Goal: Task Accomplishment & Management: Use online tool/utility

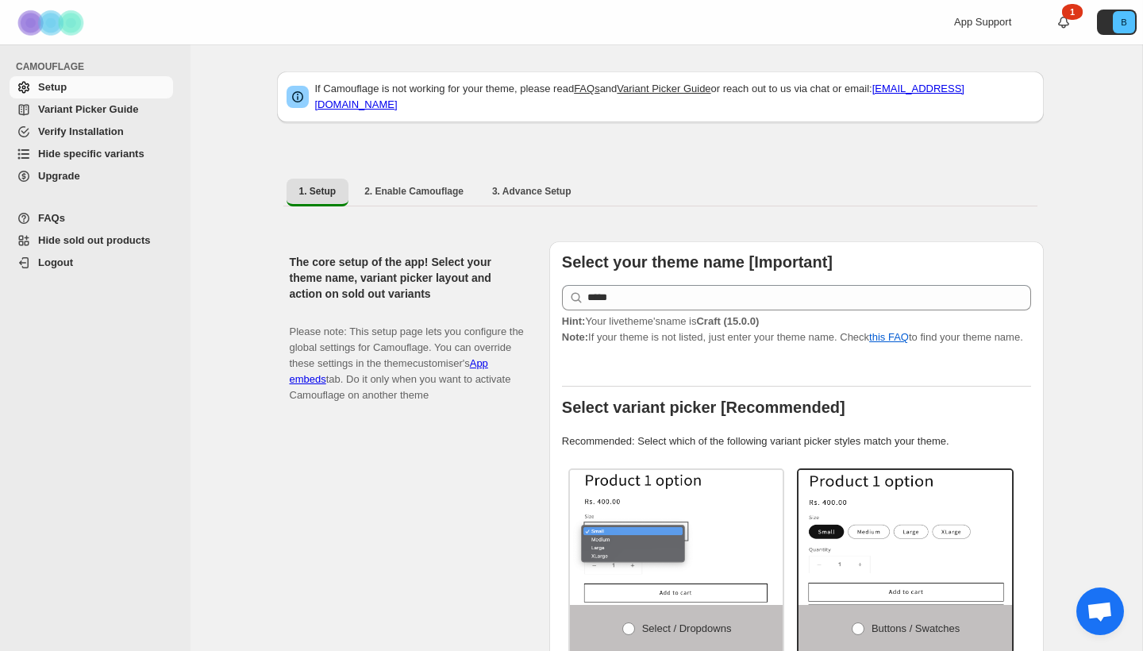
click at [94, 149] on span "Hide specific variants" at bounding box center [91, 154] width 106 height 12
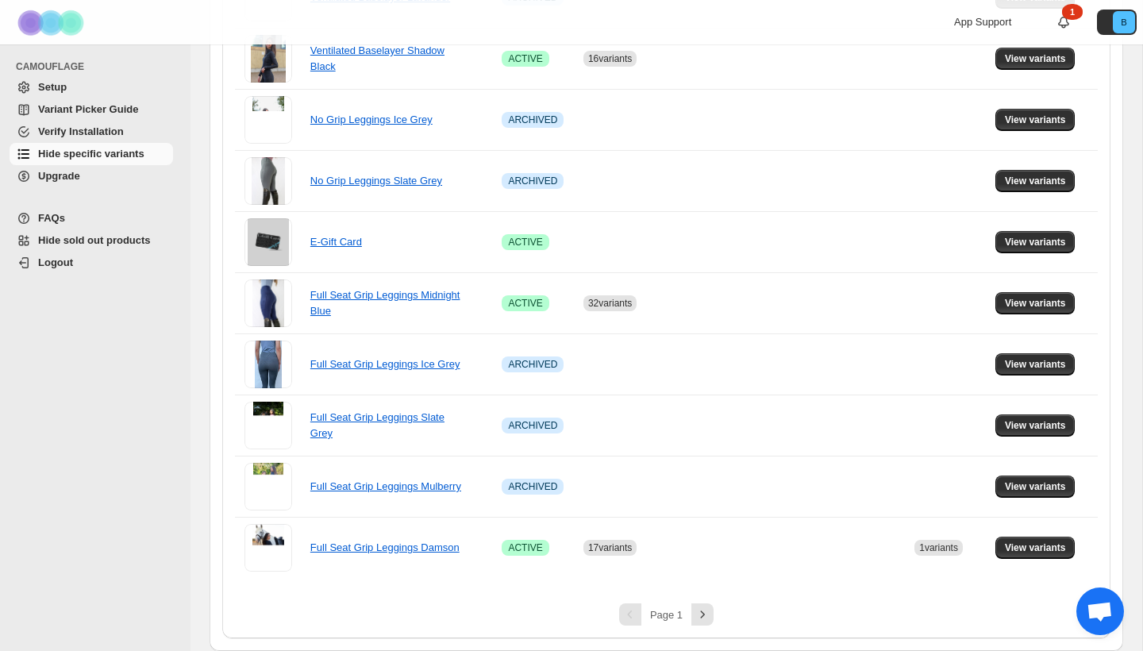
scroll to position [979, 0]
click at [706, 614] on icon "Next" at bounding box center [702, 614] width 16 height 16
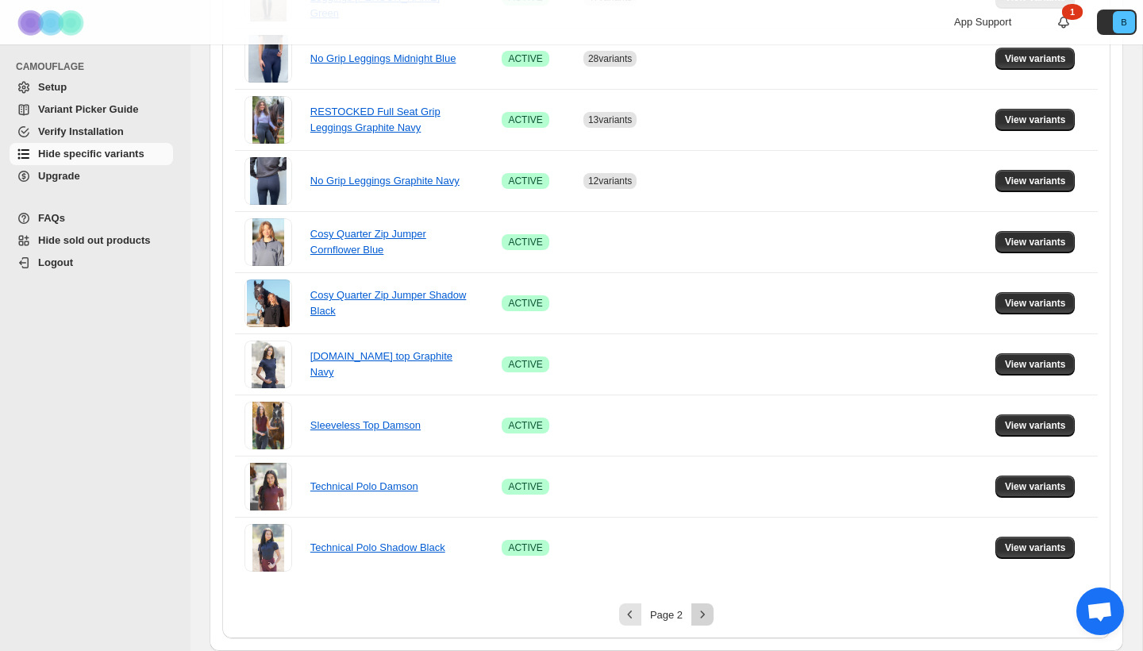
scroll to position [960, 0]
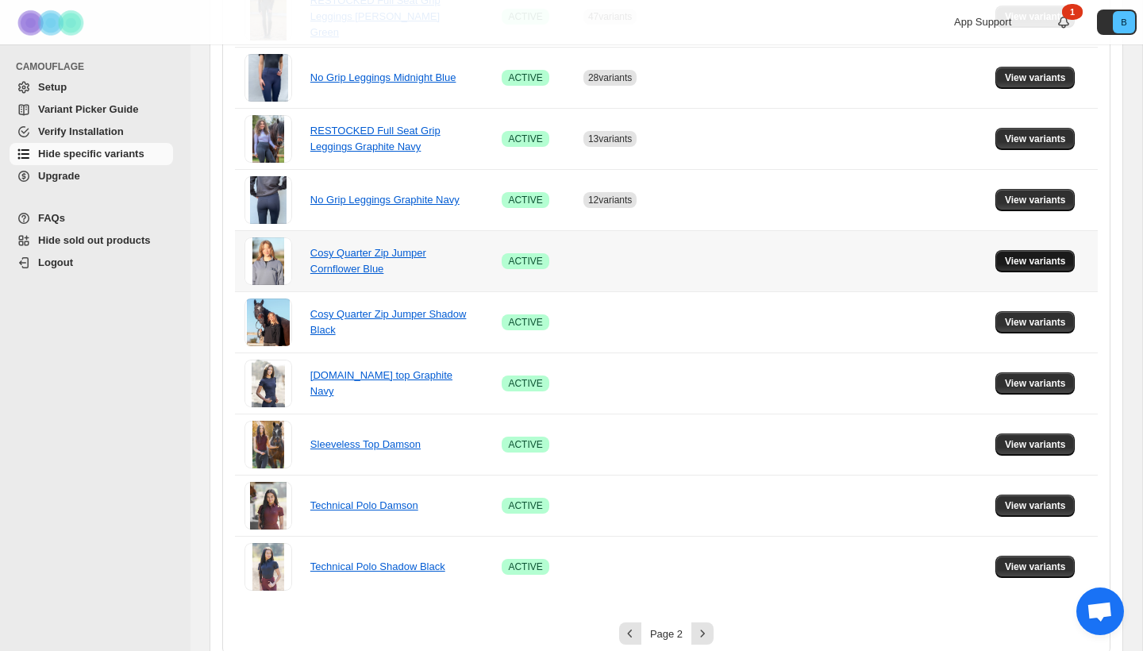
click at [1052, 260] on span "View variants" at bounding box center [1035, 261] width 61 height 13
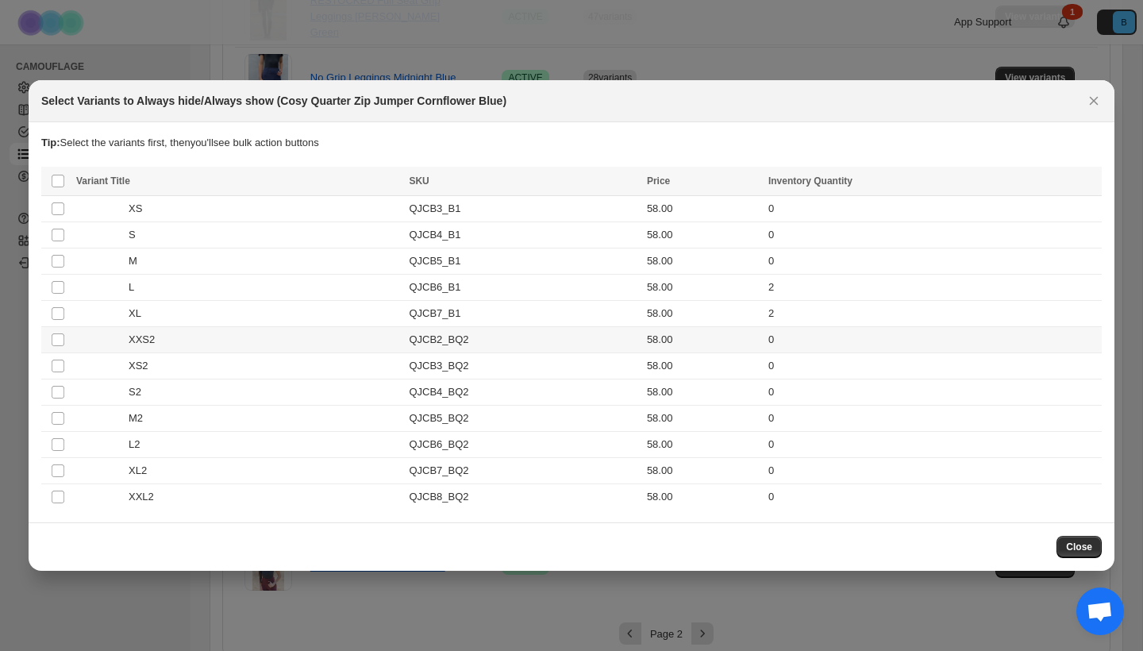
scroll to position [0, 0]
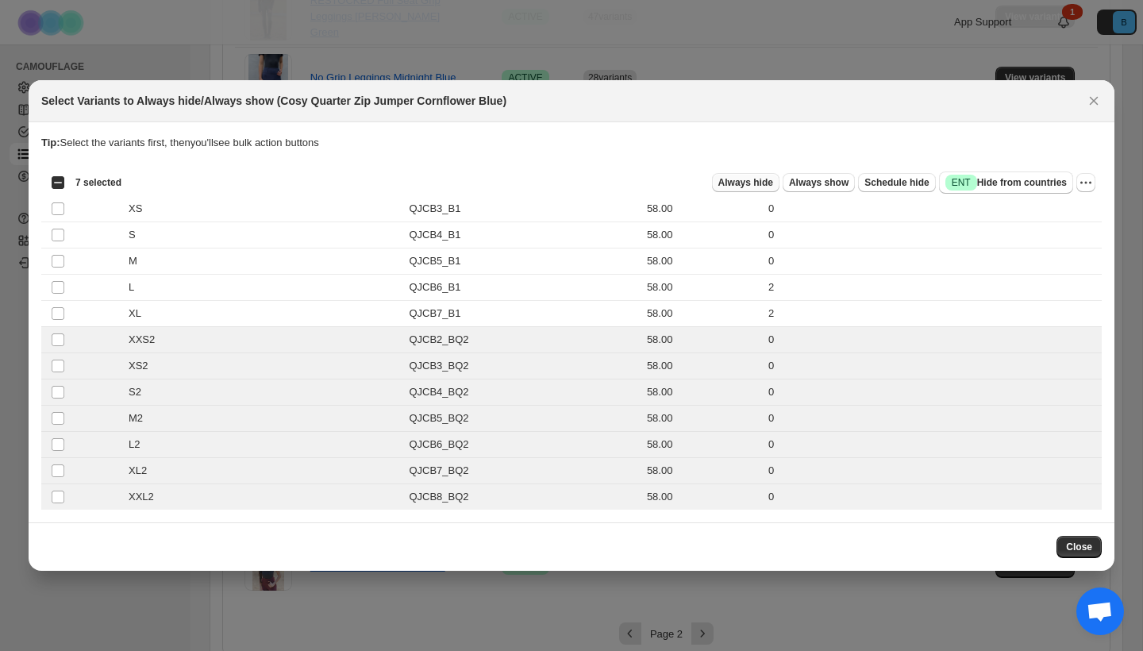
click at [759, 181] on span "Always hide" at bounding box center [745, 182] width 55 height 13
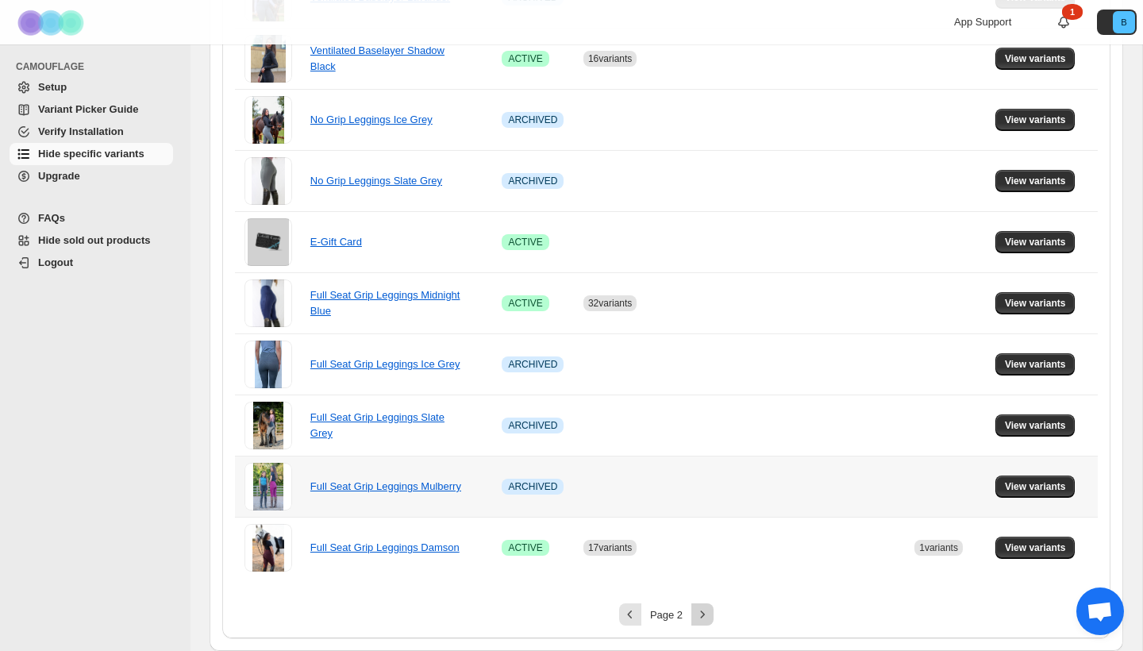
scroll to position [979, 0]
click at [702, 618] on icon "Next" at bounding box center [702, 614] width 16 height 16
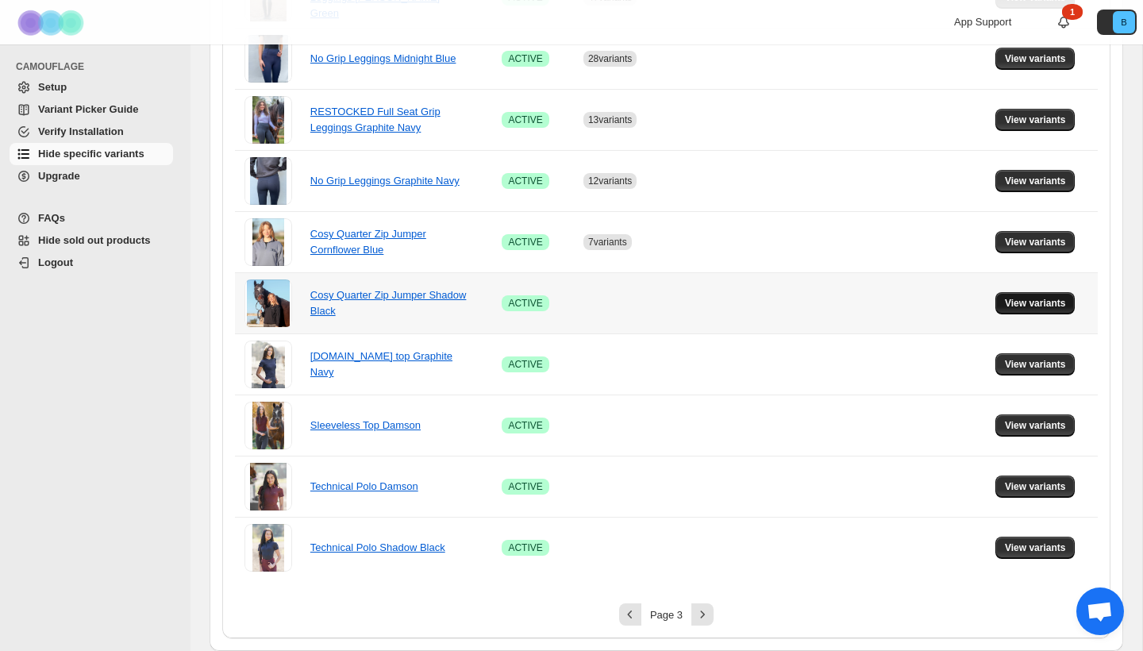
click at [1048, 297] on button "View variants" at bounding box center [1035, 303] width 80 height 22
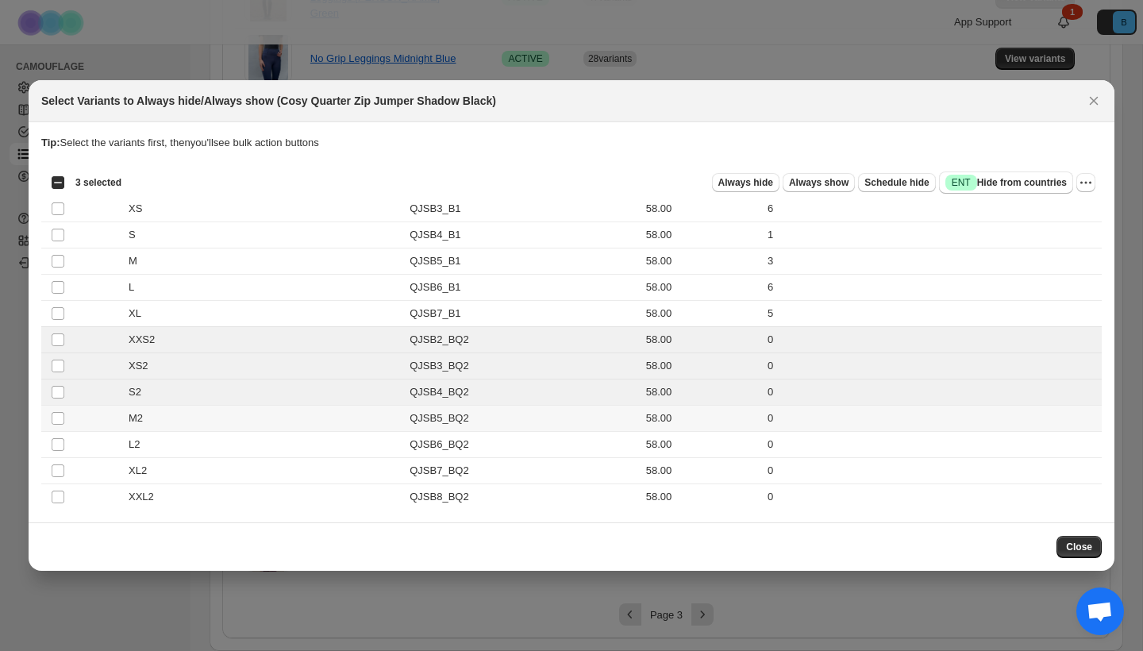
click at [57, 426] on td "Select product variant" at bounding box center [56, 419] width 30 height 26
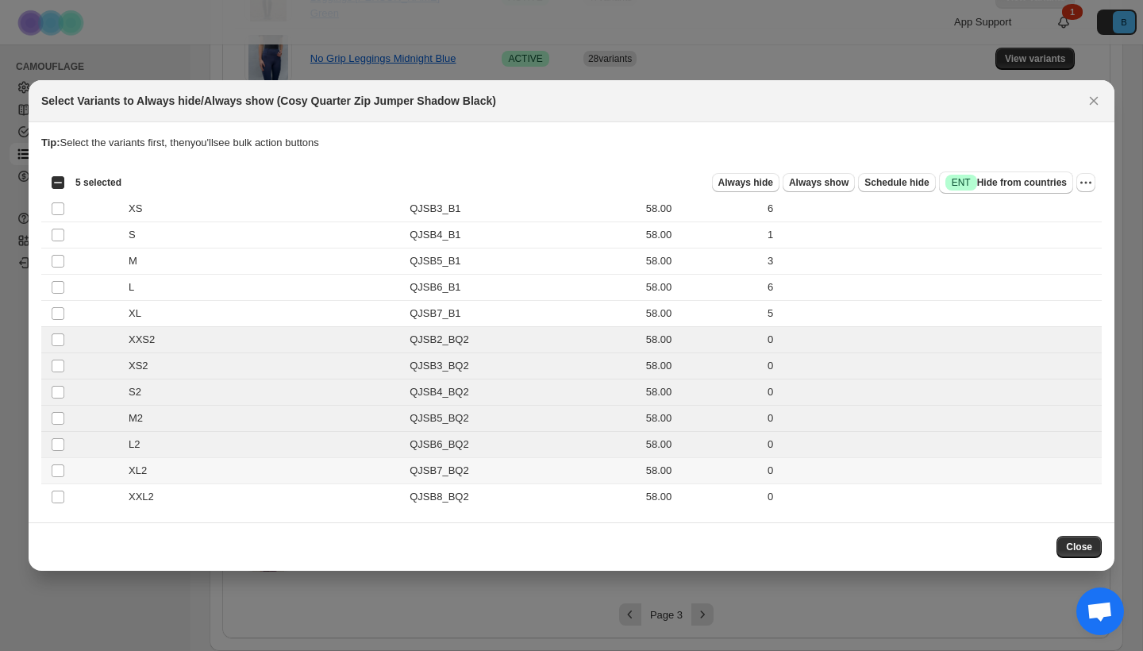
click at [60, 461] on td "Select product variant" at bounding box center [56, 471] width 30 height 26
click at [60, 486] on td "Select product variant" at bounding box center [56, 497] width 30 height 26
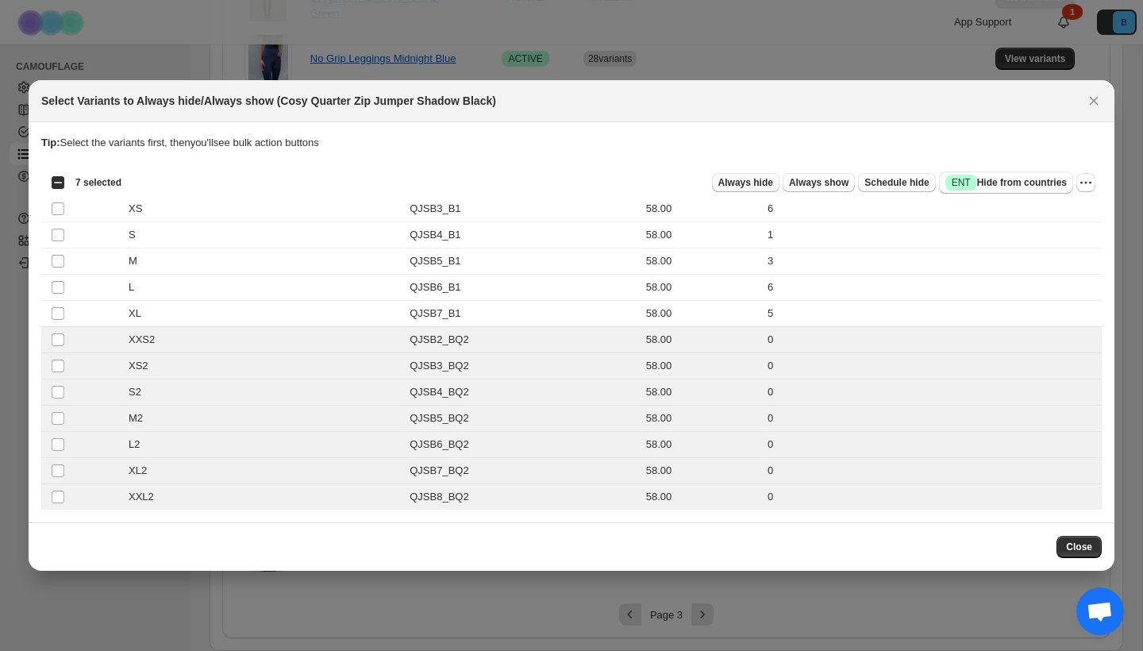
click at [737, 182] on span "Always hide" at bounding box center [745, 182] width 55 height 13
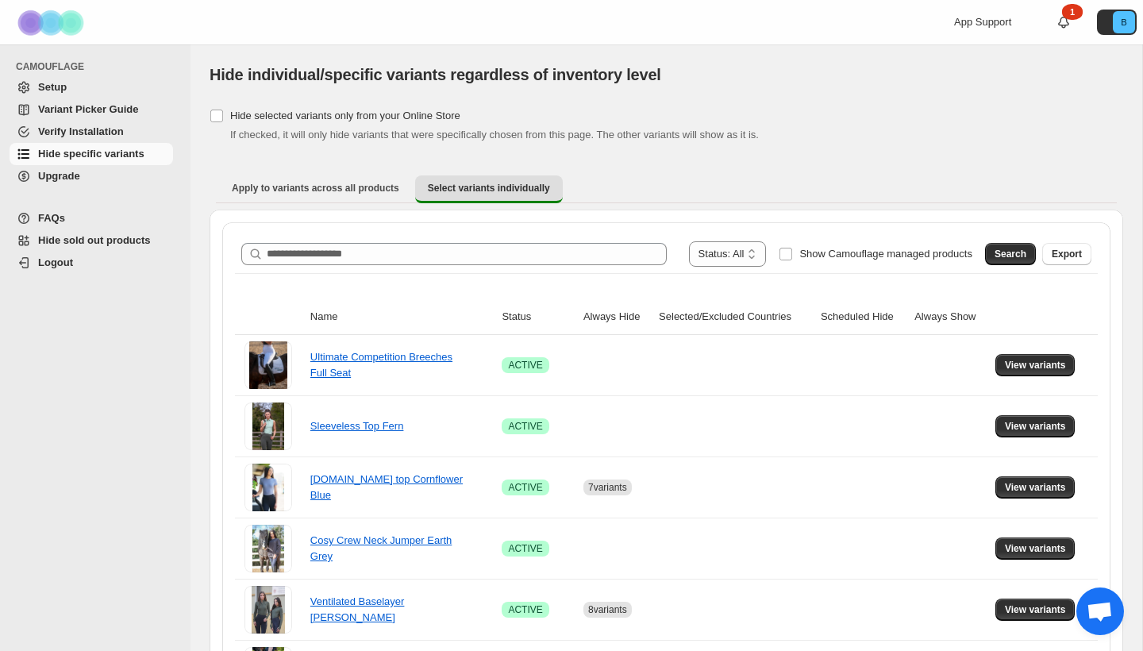
scroll to position [0, 0]
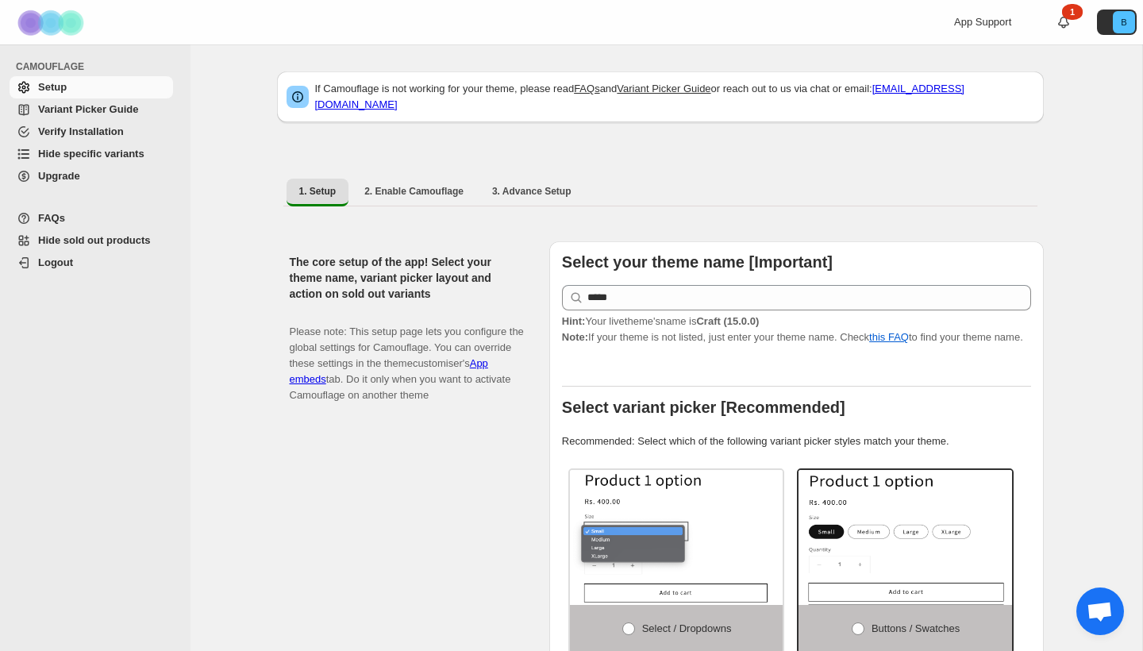
click at [136, 154] on span "Hide specific variants" at bounding box center [91, 154] width 106 height 12
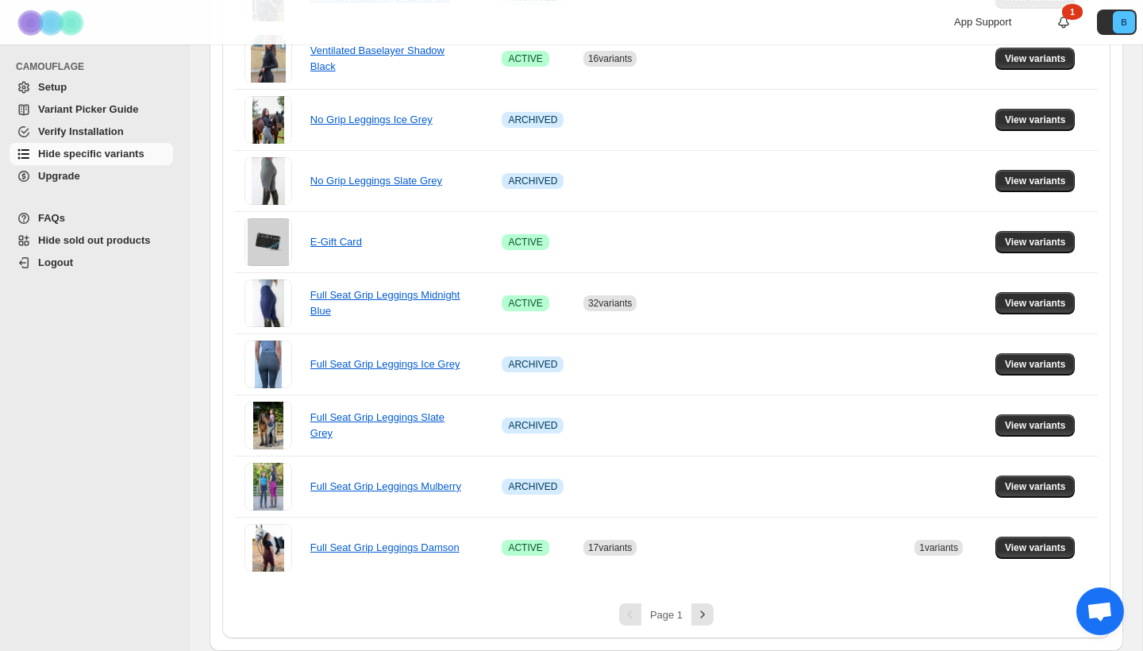
scroll to position [979, 0]
click at [702, 612] on icon "Next" at bounding box center [703, 613] width 4 height 7
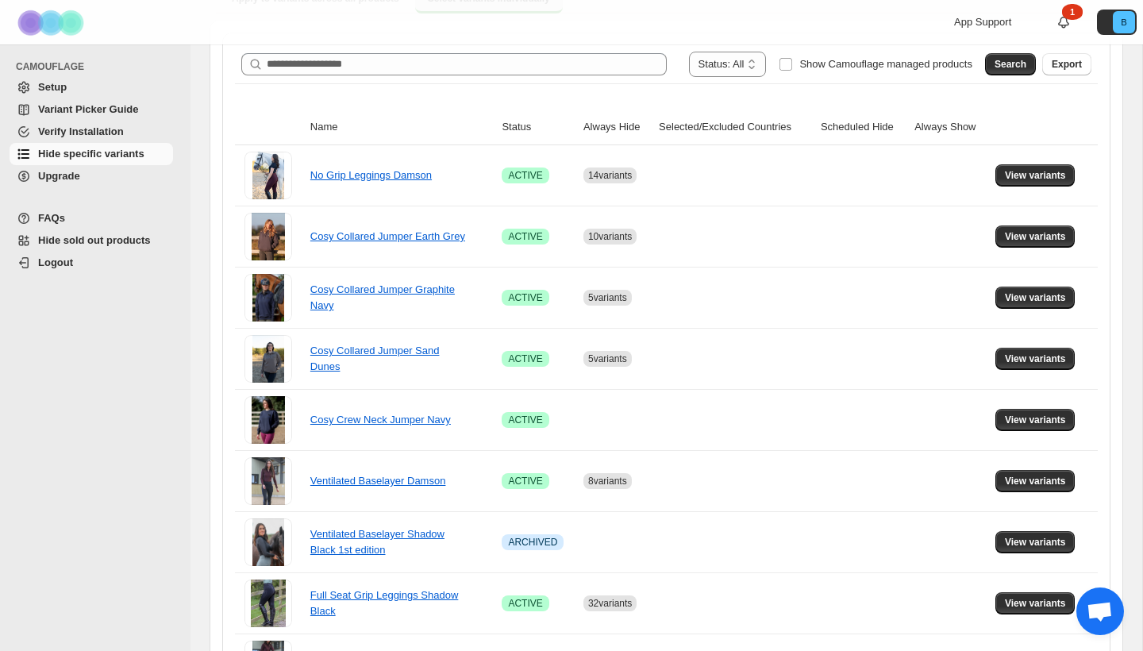
scroll to position [122, 0]
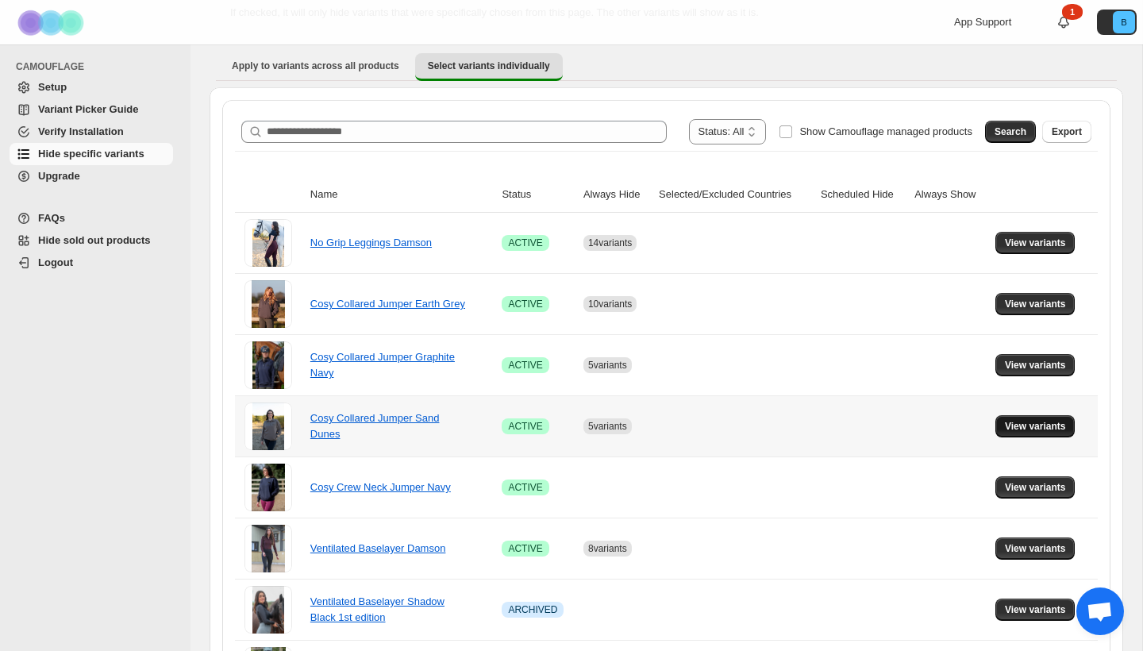
click at [1053, 429] on span "View variants" at bounding box center [1035, 426] width 61 height 13
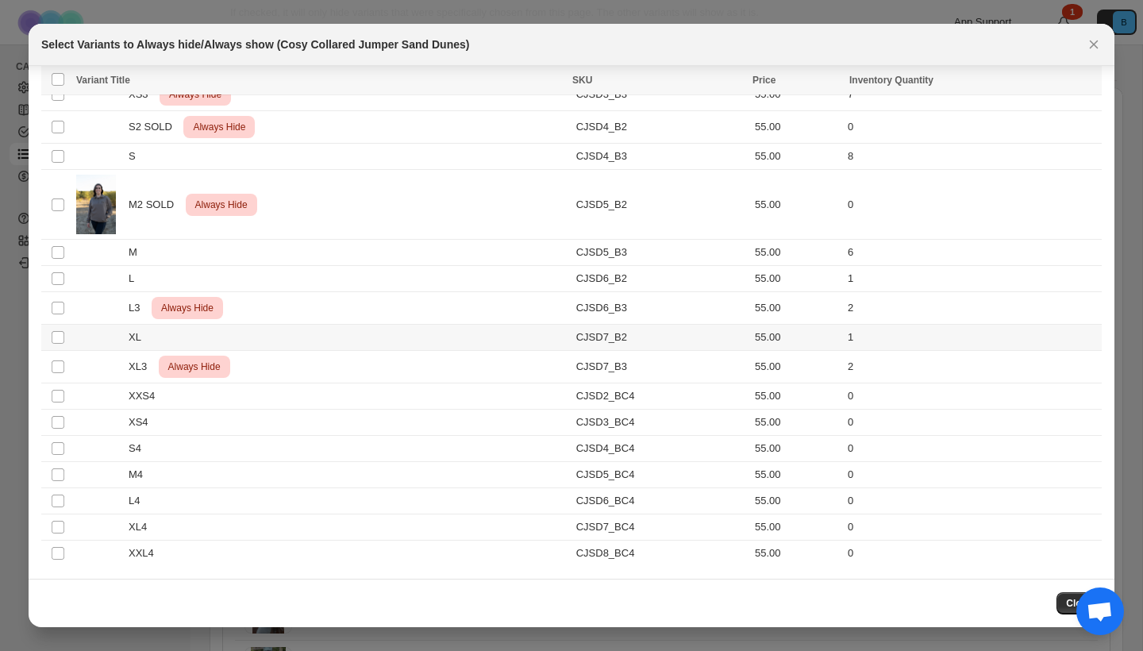
scroll to position [87, 0]
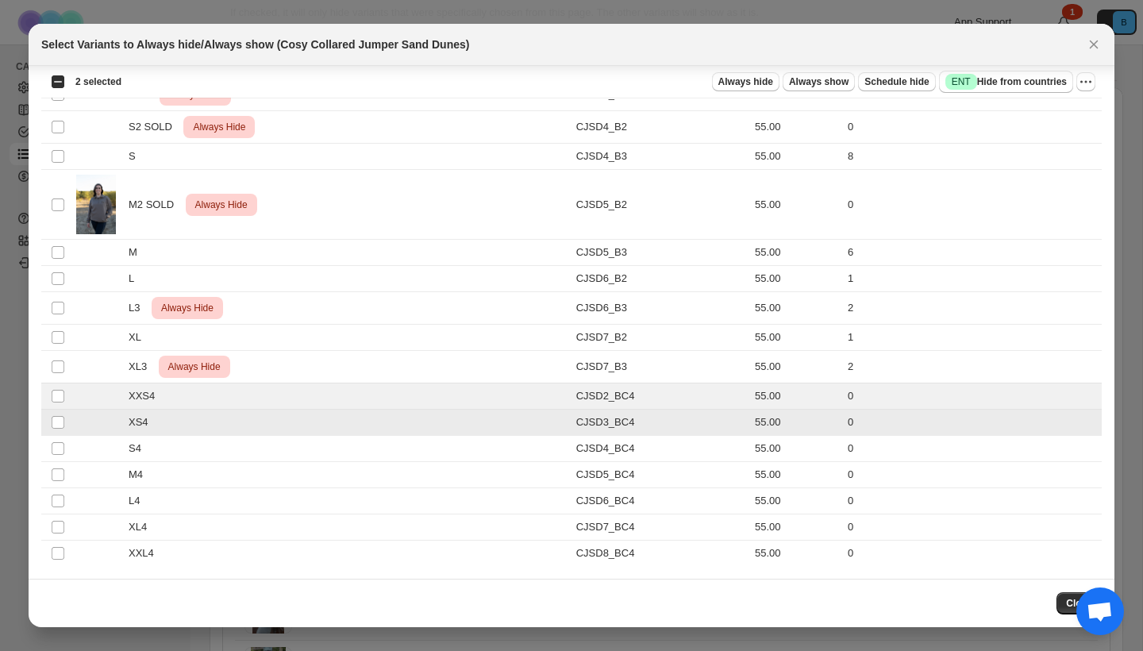
click at [60, 437] on td "Select product variant" at bounding box center [56, 449] width 30 height 26
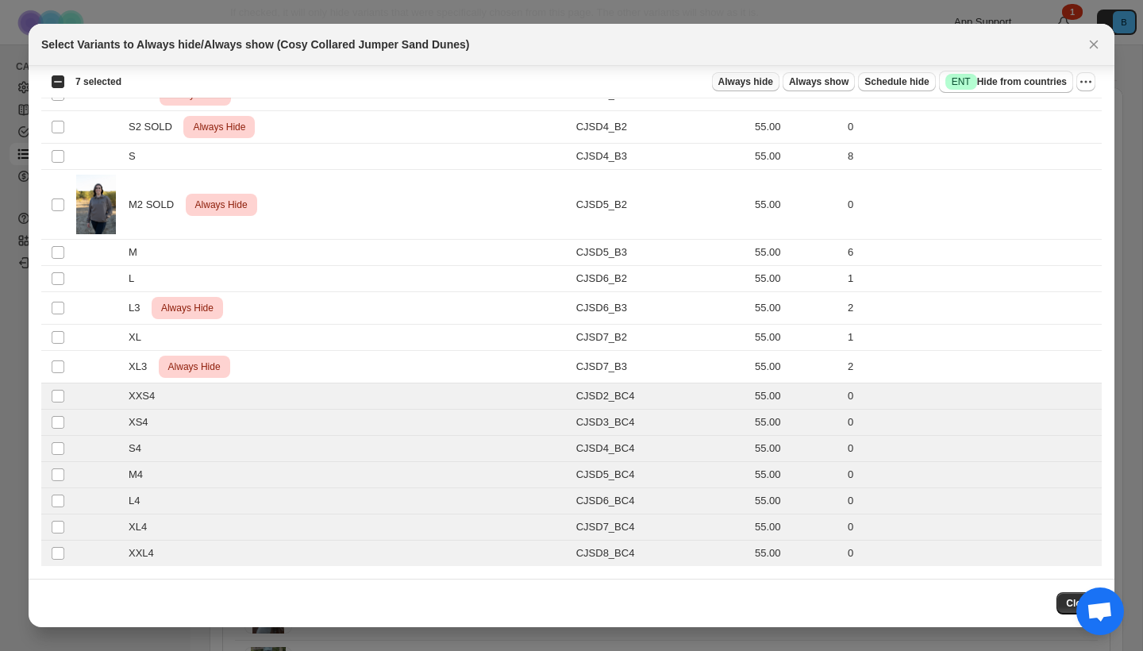
click at [752, 84] on span "Always hide" at bounding box center [745, 81] width 55 height 13
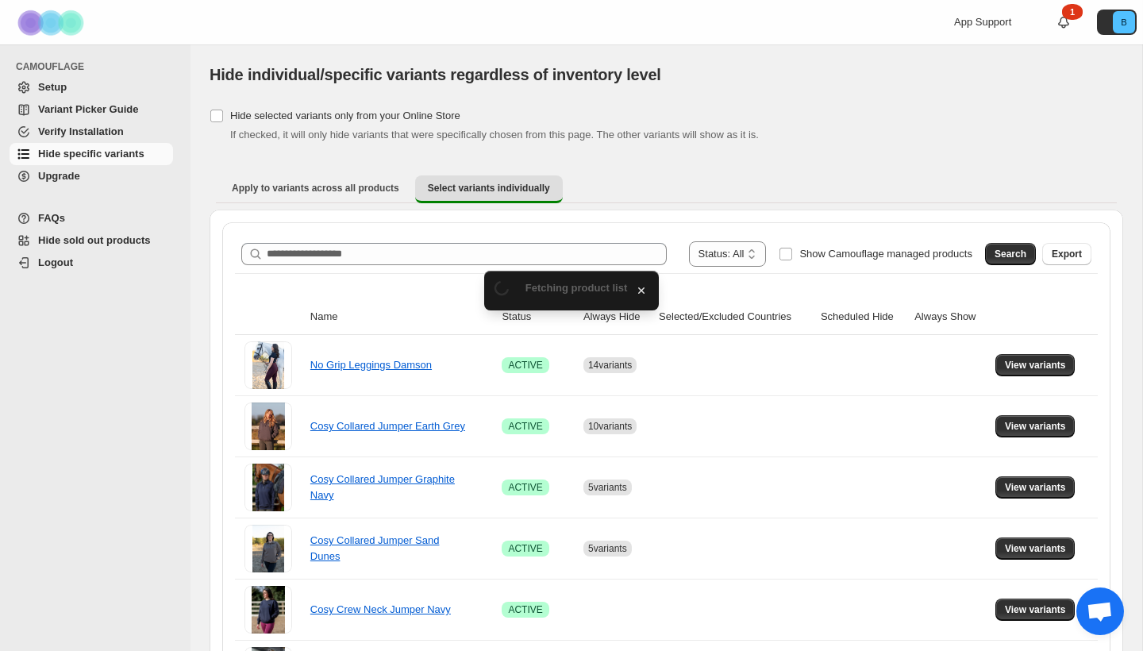
scroll to position [122, 0]
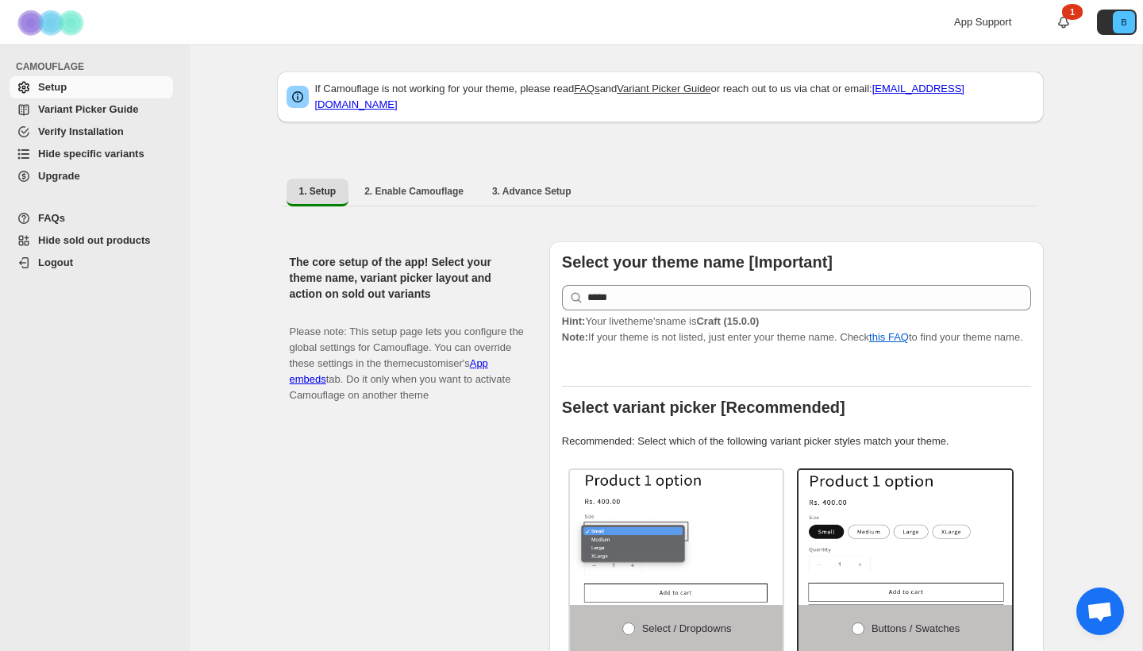
click at [110, 156] on span "Hide specific variants" at bounding box center [91, 154] width 106 height 12
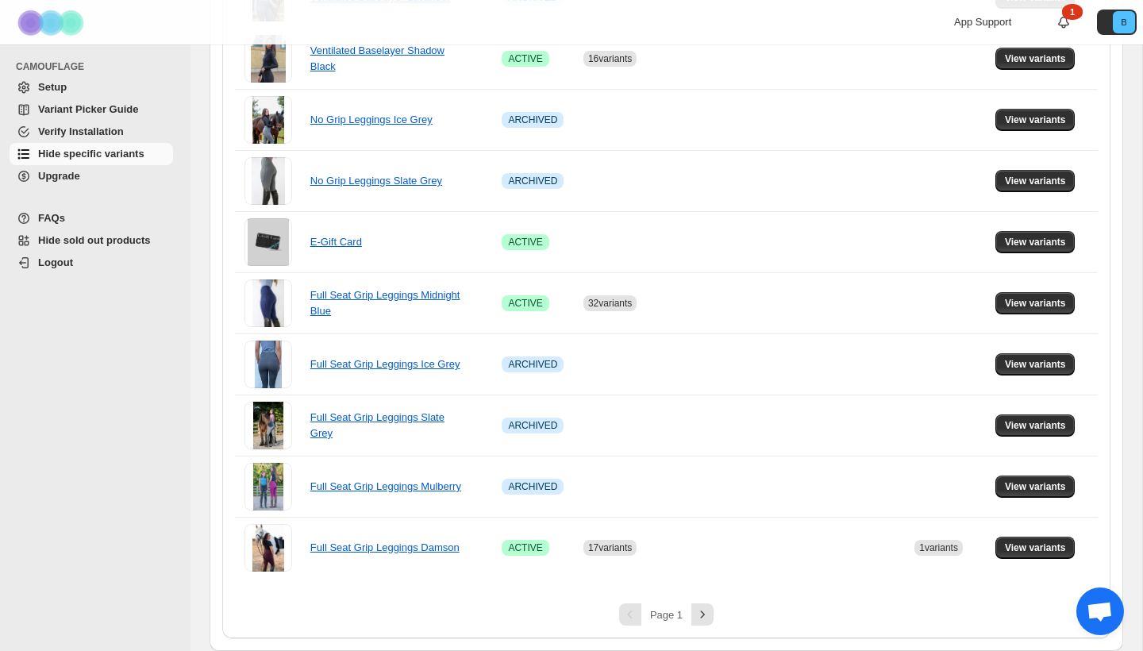
scroll to position [979, 0]
click at [710, 615] on icon "Next" at bounding box center [702, 614] width 16 height 16
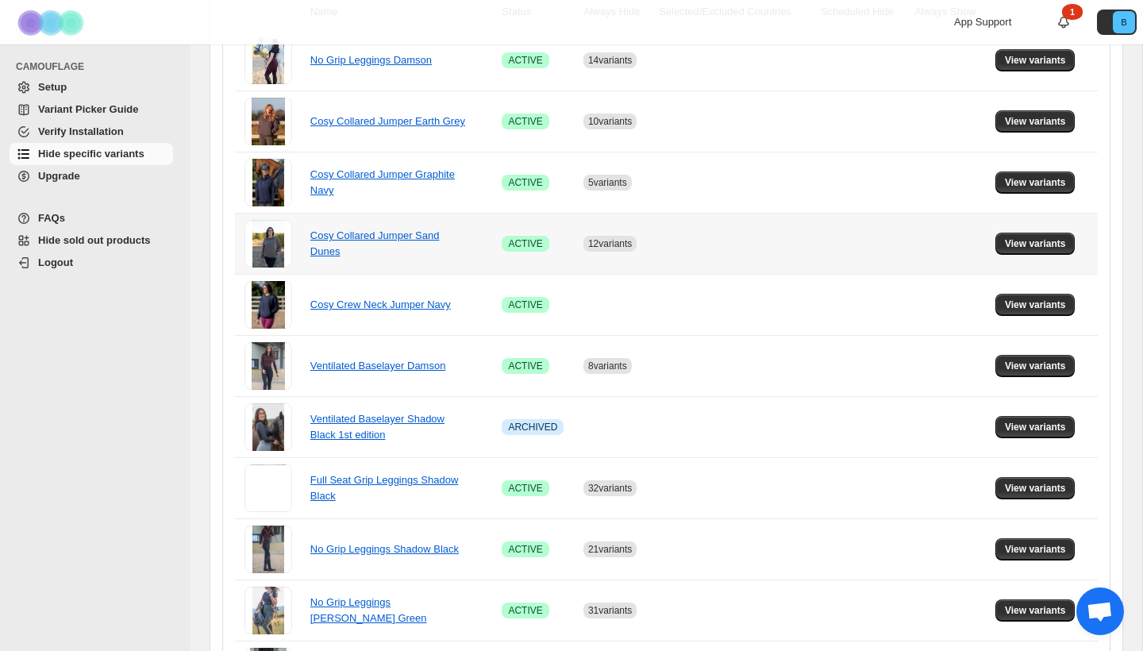
scroll to position [187, 0]
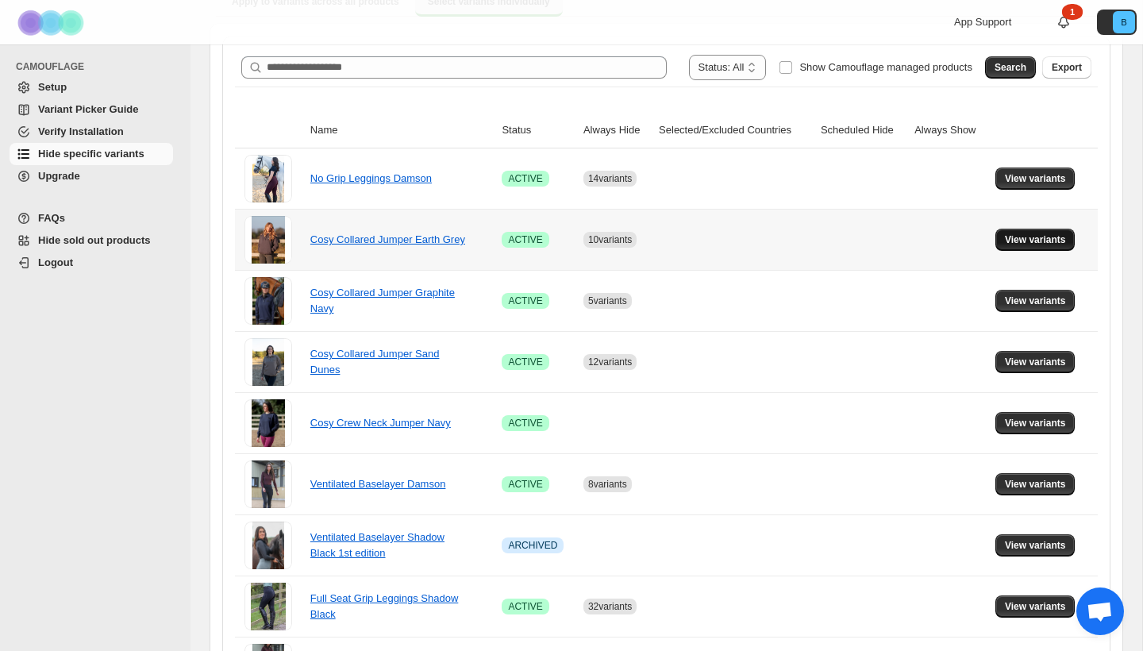
click at [1027, 239] on span "View variants" at bounding box center [1035, 239] width 61 height 13
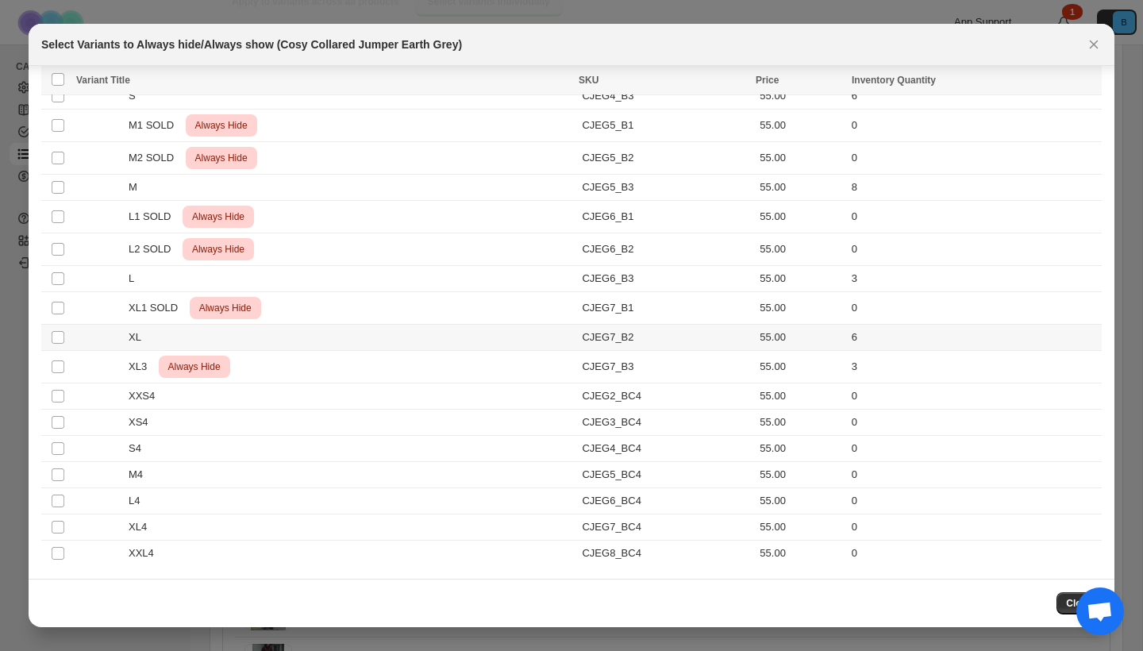
scroll to position [213, 0]
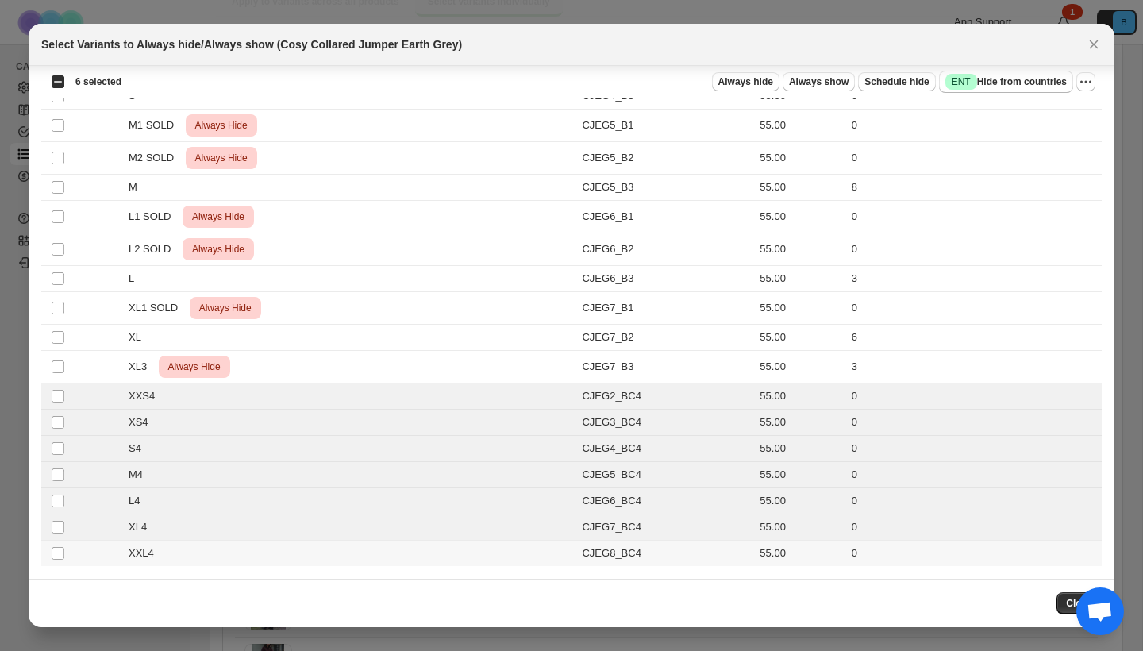
click at [57, 565] on td "Select product variant" at bounding box center [56, 553] width 30 height 26
click at [752, 84] on span "Always hide" at bounding box center [745, 81] width 55 height 13
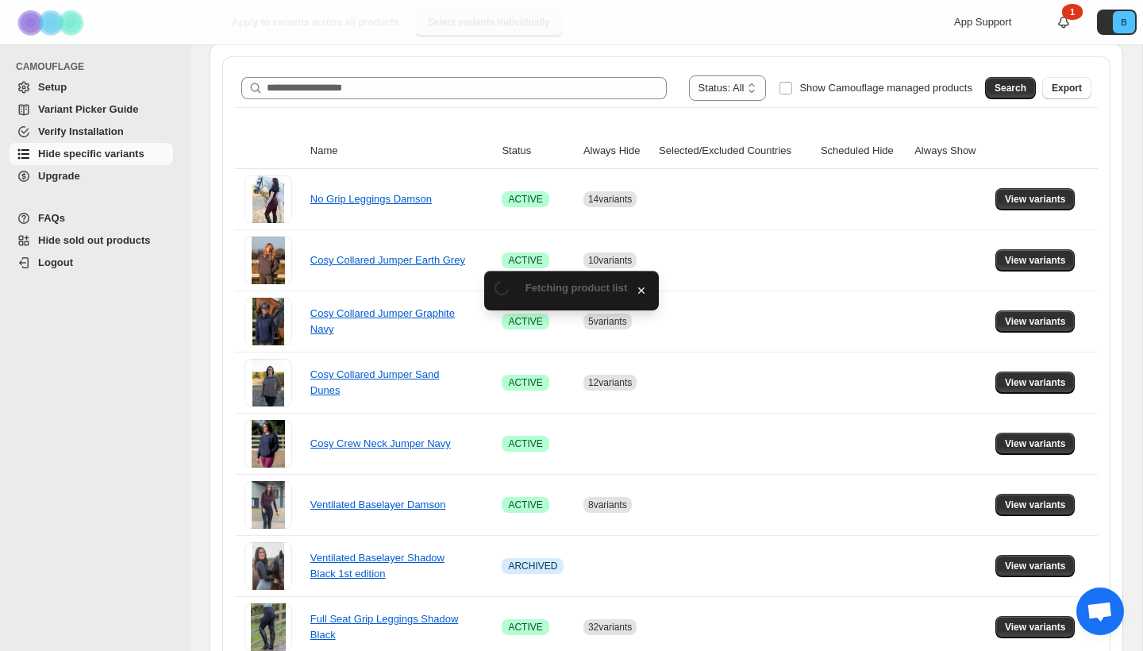
scroll to position [187, 0]
